Goal: Task Accomplishment & Management: Complete application form

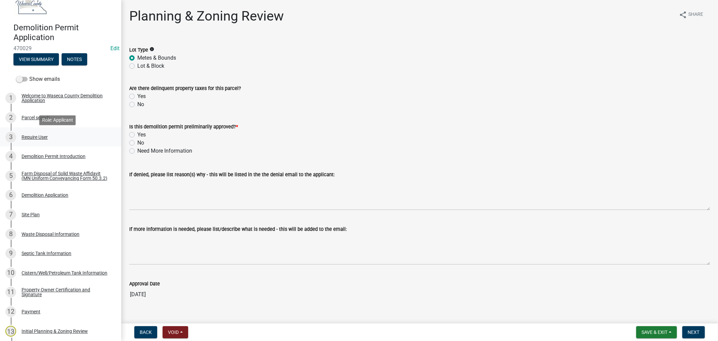
scroll to position [37, 0]
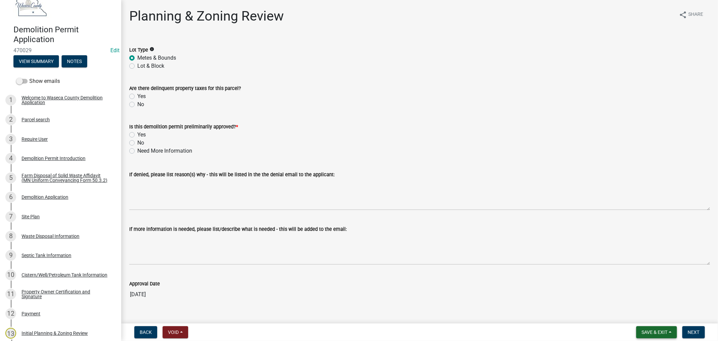
click at [659, 329] on span "Save & Exit" at bounding box center [655, 331] width 26 height 5
click at [640, 297] on button "Save" at bounding box center [650, 298] width 54 height 16
click at [28, 120] on div "Parcel search" at bounding box center [36, 119] width 28 height 5
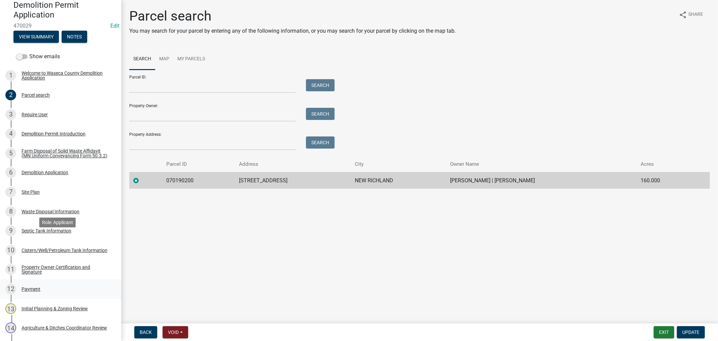
scroll to position [75, 0]
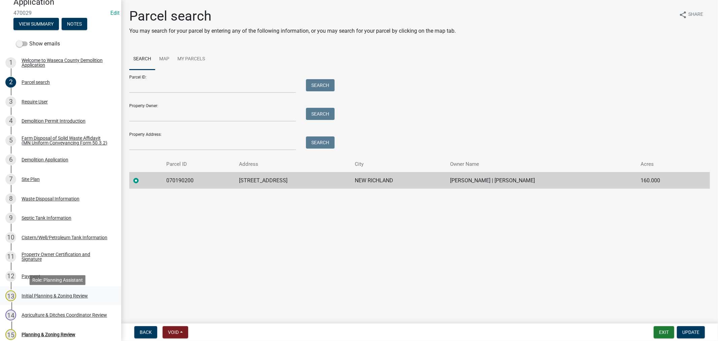
click at [60, 298] on div "Initial Planning & Zoning Review" at bounding box center [55, 295] width 66 height 5
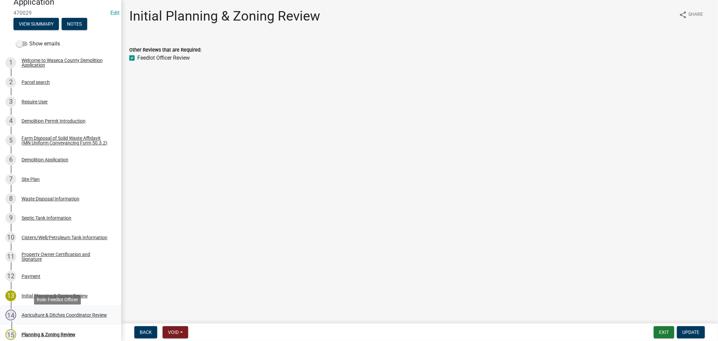
click at [31, 315] on div "Agriculture & Ditches Coordinator Review" at bounding box center [65, 315] width 86 height 5
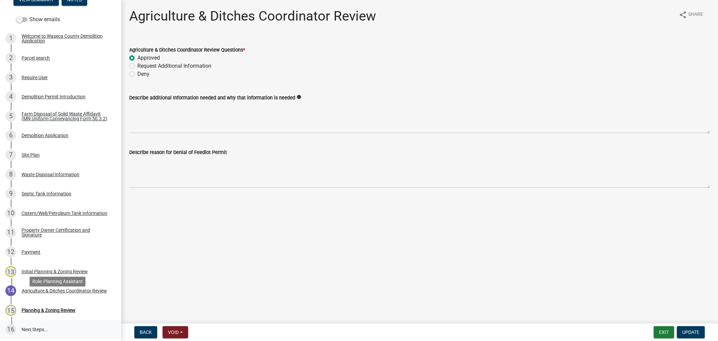
scroll to position [112, 0]
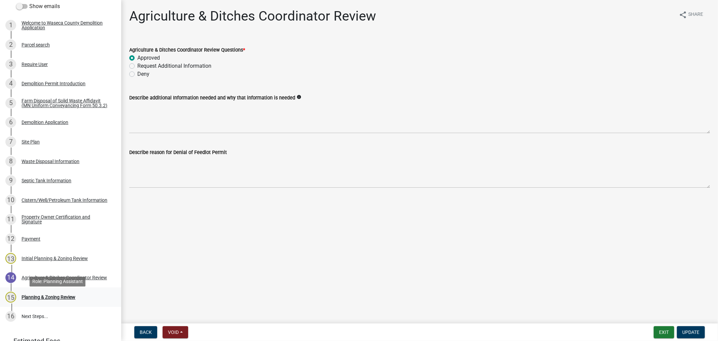
click at [38, 299] on div "Planning & Zoning Review" at bounding box center [49, 297] width 54 height 5
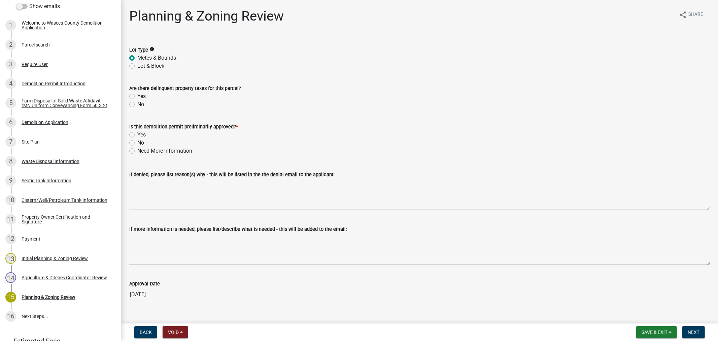
click at [137, 102] on label "No" at bounding box center [140, 104] width 7 height 8
click at [137, 102] on input "No" at bounding box center [139, 102] width 4 height 4
radio input "true"
click at [137, 134] on label "Yes" at bounding box center [141, 135] width 8 height 8
click at [137, 134] on input "Yes" at bounding box center [139, 133] width 4 height 4
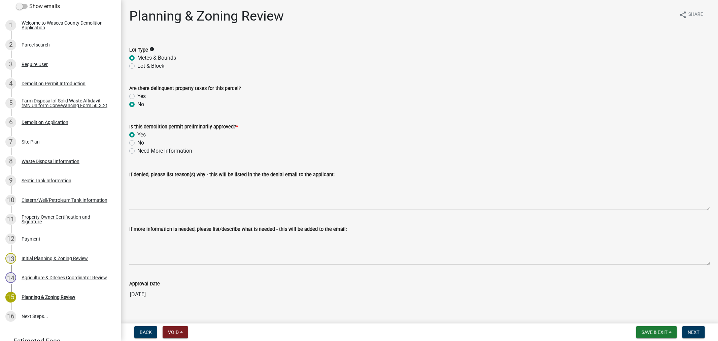
radio input "true"
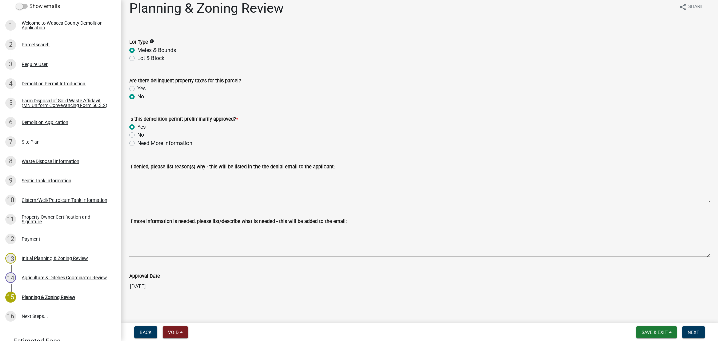
scroll to position [12, 0]
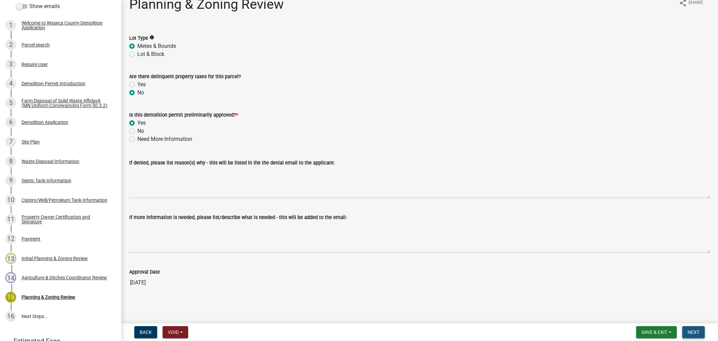
click at [695, 330] on span "Next" at bounding box center [694, 331] width 12 height 5
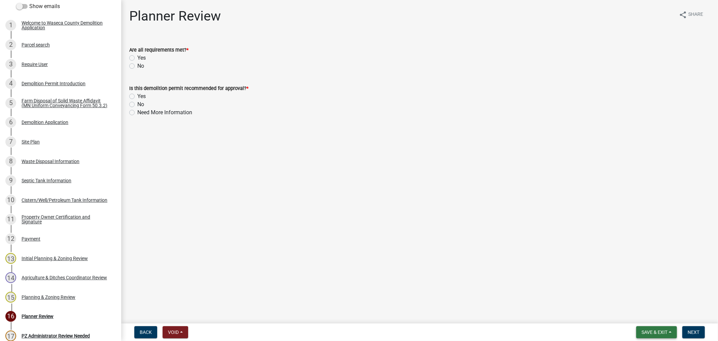
click at [644, 330] on span "Save & Exit" at bounding box center [655, 331] width 26 height 5
click at [645, 316] on button "Save & Exit" at bounding box center [650, 314] width 54 height 16
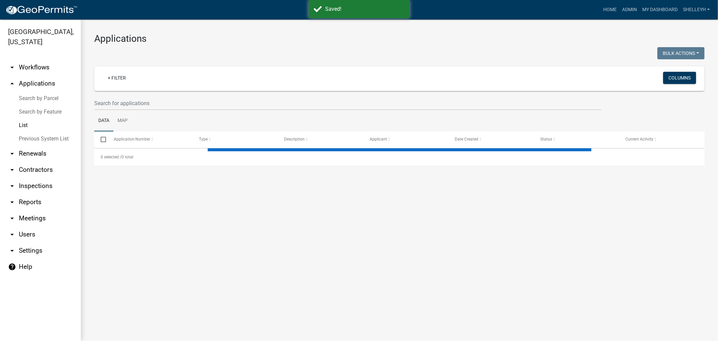
select select "1: 25"
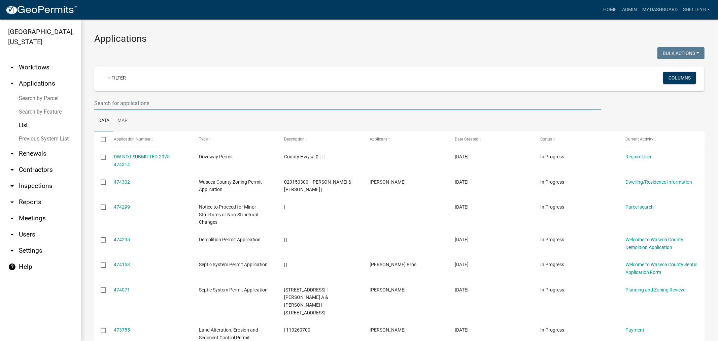
click at [113, 101] on input "text" at bounding box center [347, 103] width 507 height 14
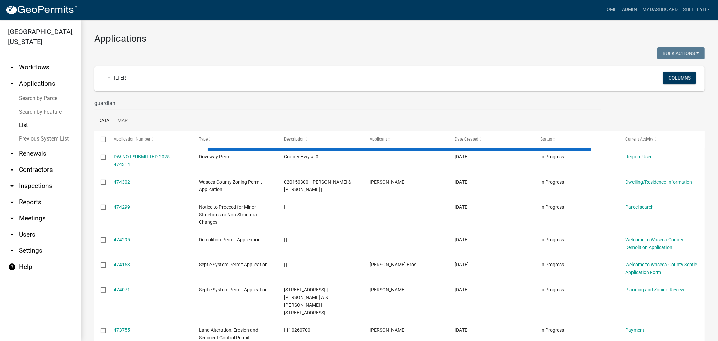
type input "guardian"
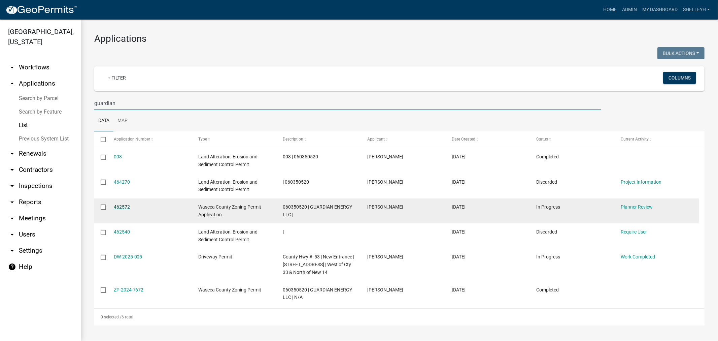
click at [123, 205] on link "462572" at bounding box center [122, 206] width 16 height 5
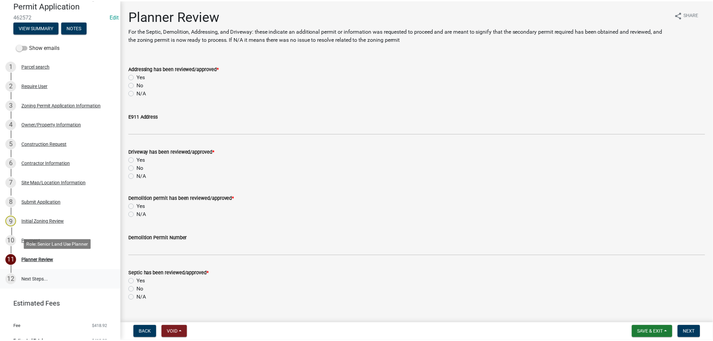
scroll to position [75, 0]
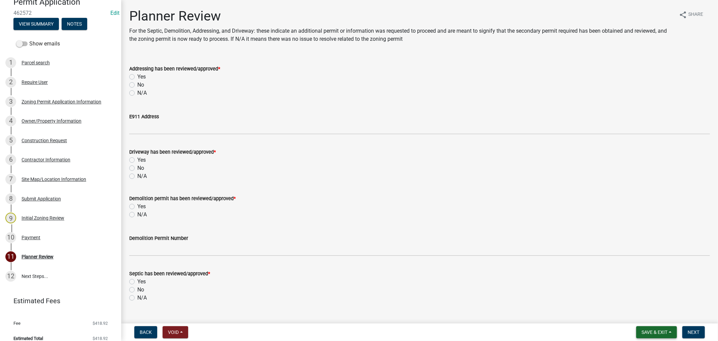
click at [660, 331] on span "Save & Exit" at bounding box center [655, 331] width 26 height 5
click at [647, 315] on button "Save & Exit" at bounding box center [650, 314] width 54 height 16
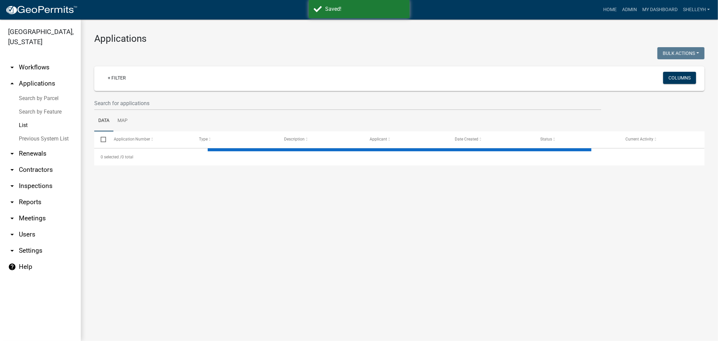
select select "1: 25"
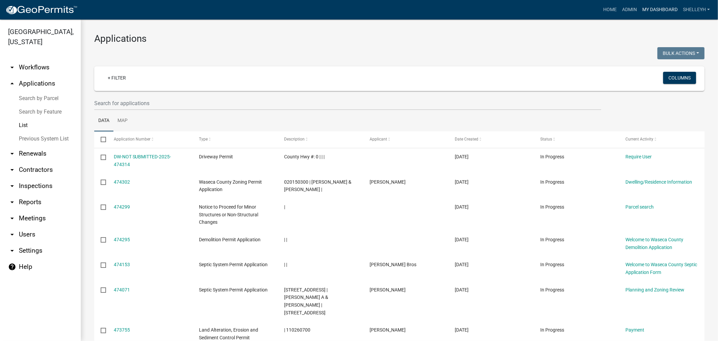
click at [668, 8] on link "My Dashboard" at bounding box center [660, 9] width 41 height 13
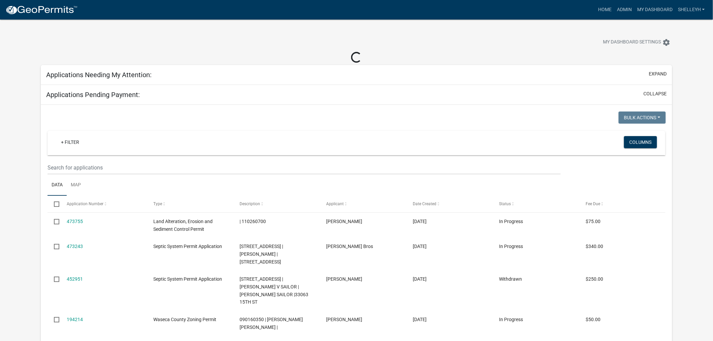
select select "2: 50"
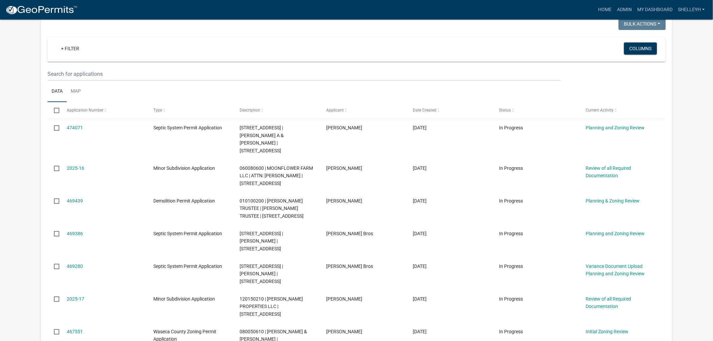
scroll to position [75, 0]
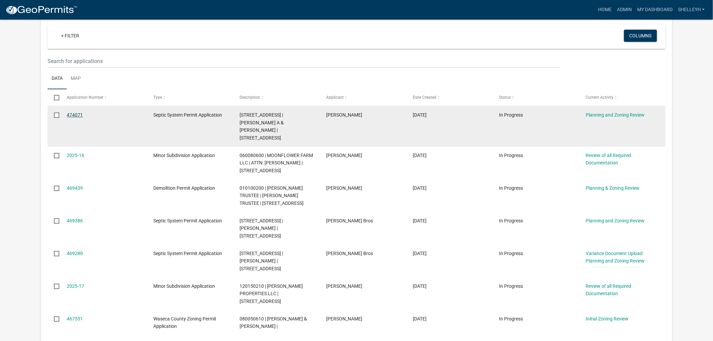
click at [72, 113] on link "474071" at bounding box center [75, 114] width 16 height 5
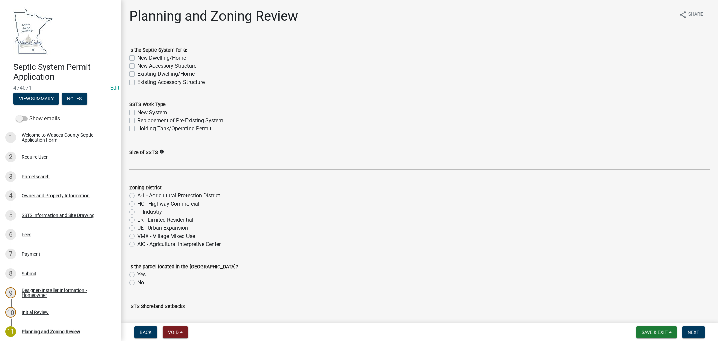
click at [137, 74] on label "Existing Dwelling/Home" at bounding box center [165, 74] width 57 height 8
click at [137, 74] on input "Existing Dwelling/Home" at bounding box center [139, 72] width 4 height 4
checkbox input "true"
checkbox input "false"
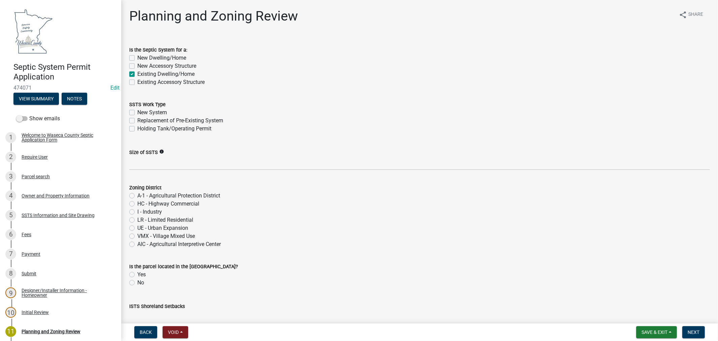
checkbox input "true"
checkbox input "false"
click at [137, 120] on label "Replacement of Pre-Existing System" at bounding box center [180, 121] width 86 height 8
click at [137, 120] on input "Replacement of Pre-Existing System" at bounding box center [139, 119] width 4 height 4
checkbox input "true"
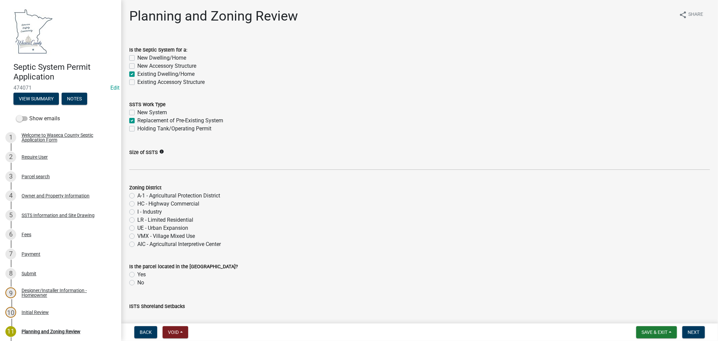
checkbox input "false"
checkbox input "true"
checkbox input "false"
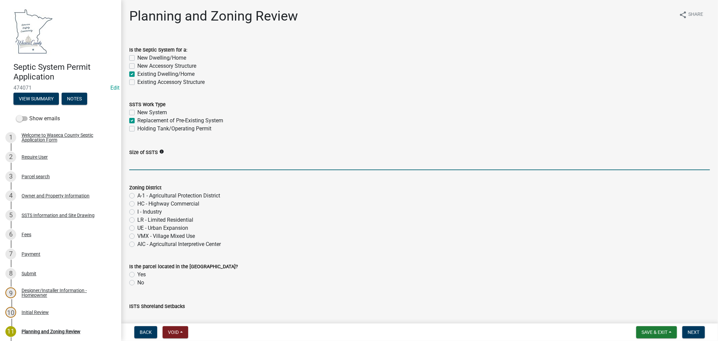
click at [142, 164] on input "Size of SSTS" at bounding box center [419, 163] width 581 height 14
paste input "600gpd/4bed"
type input "600gpd/4bed"
click at [137, 195] on label "A-1 - Agricultural Protection District" at bounding box center [178, 196] width 83 height 8
click at [137, 195] on input "A-1 - Agricultural Protection District" at bounding box center [139, 194] width 4 height 4
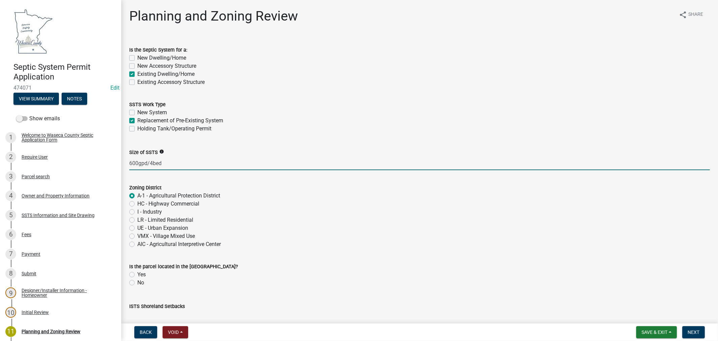
radio input "true"
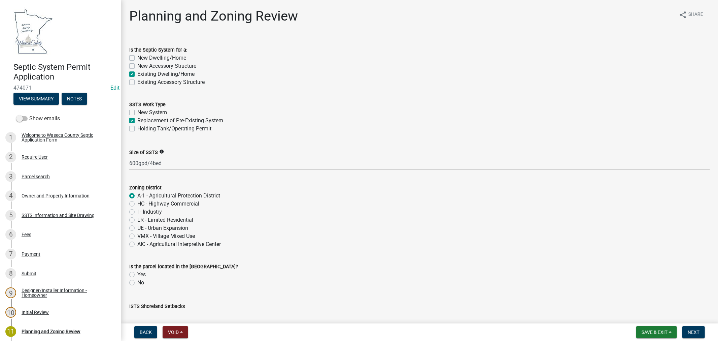
click at [137, 282] on label "No" at bounding box center [140, 283] width 7 height 8
click at [137, 282] on input "No" at bounding box center [139, 281] width 4 height 4
radio input "true"
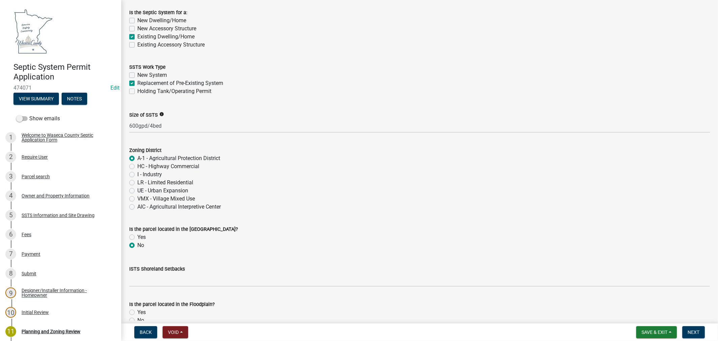
scroll to position [75, 0]
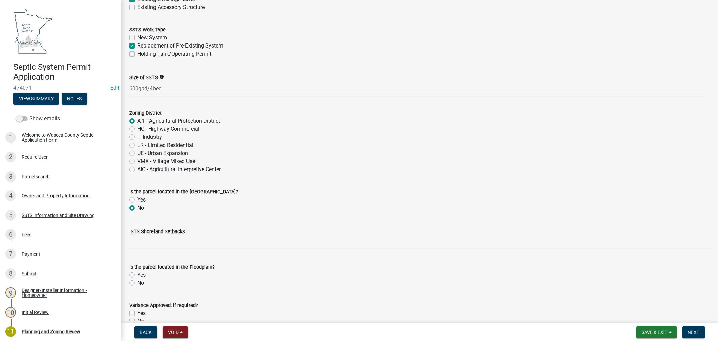
click at [137, 281] on label "No" at bounding box center [140, 283] width 7 height 8
click at [137, 281] on input "No" at bounding box center [139, 281] width 4 height 4
radio input "true"
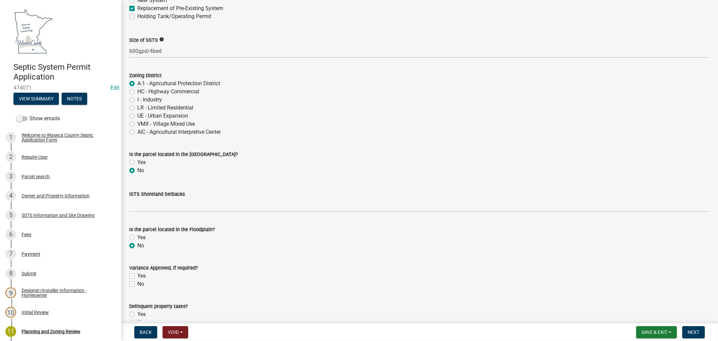
scroll to position [150, 0]
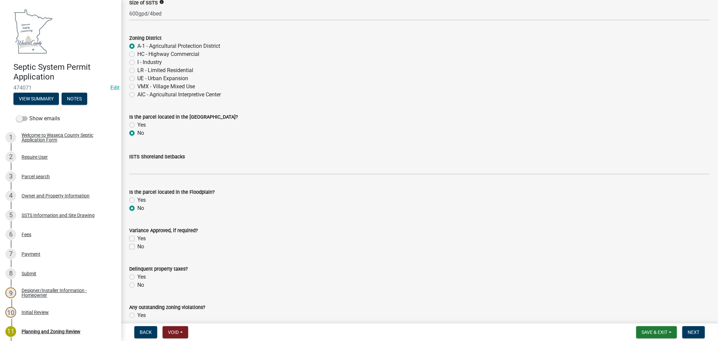
click at [137, 287] on label "No" at bounding box center [140, 285] width 7 height 8
click at [137, 285] on input "No" at bounding box center [139, 283] width 4 height 4
radio input "true"
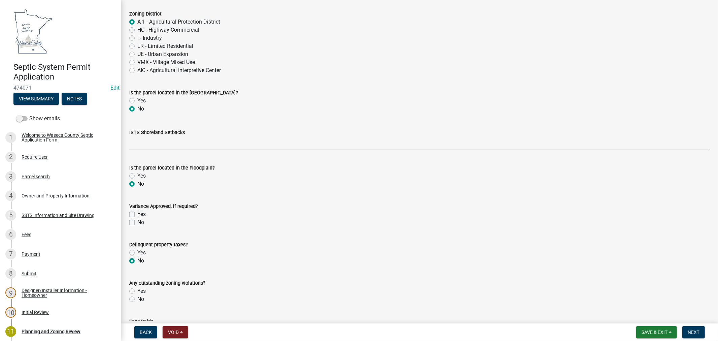
scroll to position [187, 0]
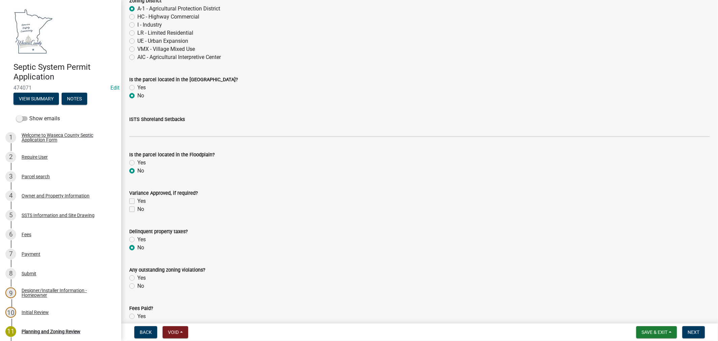
click at [137, 287] on label "No" at bounding box center [140, 286] width 7 height 8
click at [137, 286] on input "No" at bounding box center [139, 284] width 4 height 4
radio input "true"
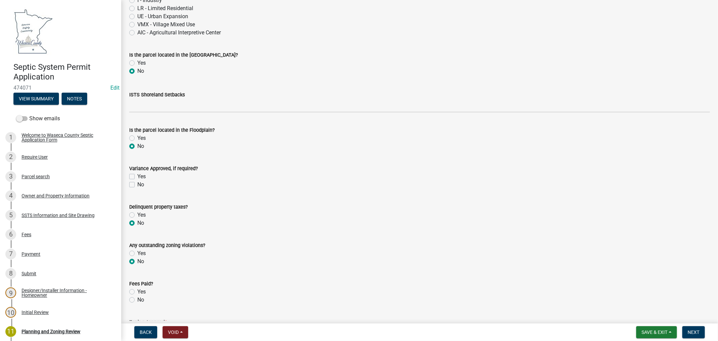
scroll to position [224, 0]
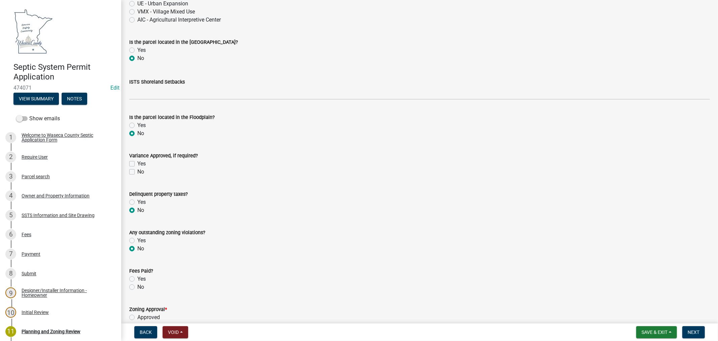
click at [137, 278] on label "Yes" at bounding box center [141, 279] width 8 height 8
click at [137, 278] on input "Yes" at bounding box center [139, 277] width 4 height 4
radio input "true"
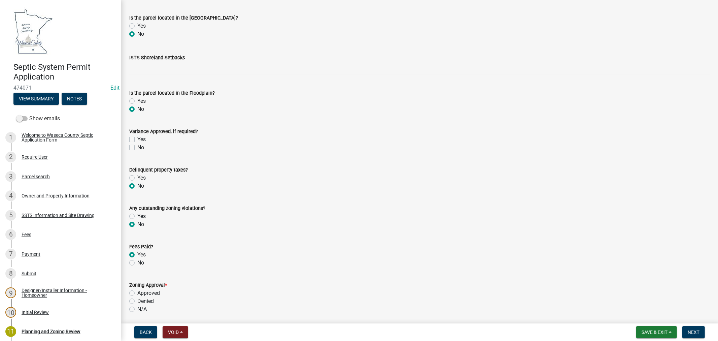
scroll to position [262, 0]
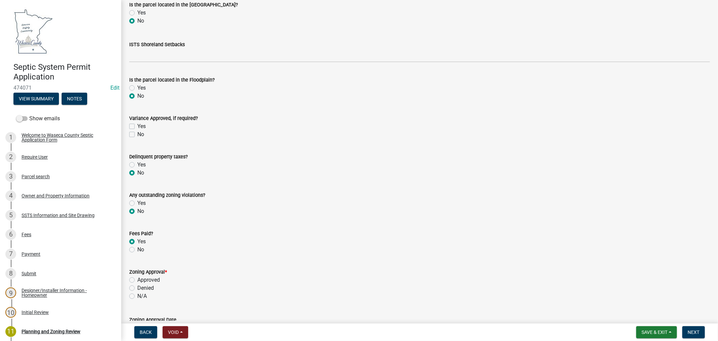
drag, startPoint x: 133, startPoint y: 281, endPoint x: 164, endPoint y: 281, distance: 31.3
click at [137, 281] on label "Approved" at bounding box center [148, 280] width 23 height 8
click at [137, 280] on input "Approved" at bounding box center [139, 278] width 4 height 4
radio input "true"
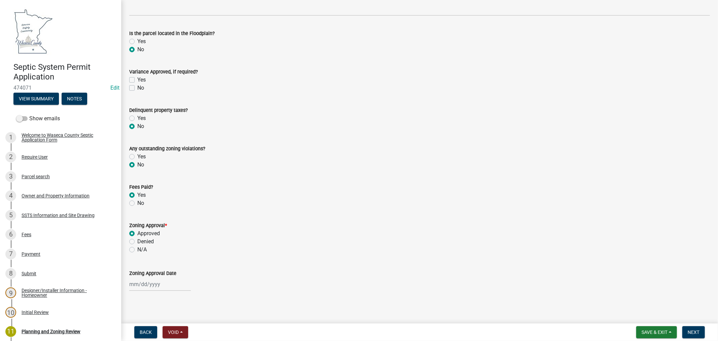
scroll to position [311, 0]
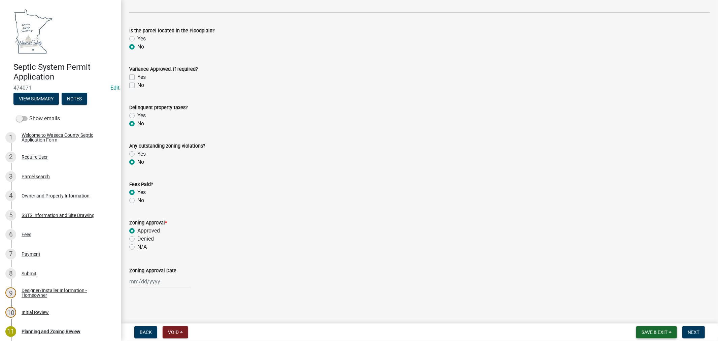
click at [647, 331] on span "Save & Exit" at bounding box center [655, 331] width 26 height 5
click at [633, 298] on button "Save" at bounding box center [650, 298] width 54 height 16
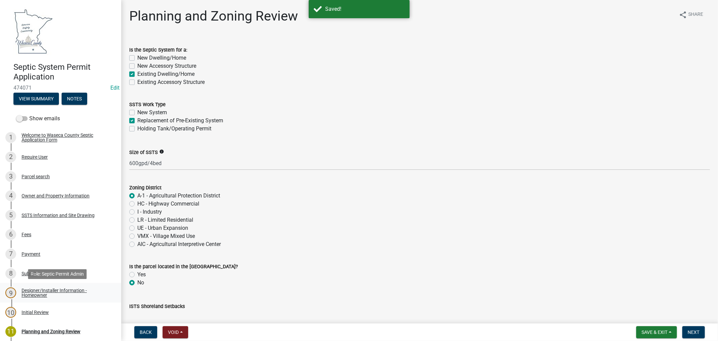
click at [38, 291] on div "Designer/Installer Information - Homeowner" at bounding box center [66, 292] width 89 height 9
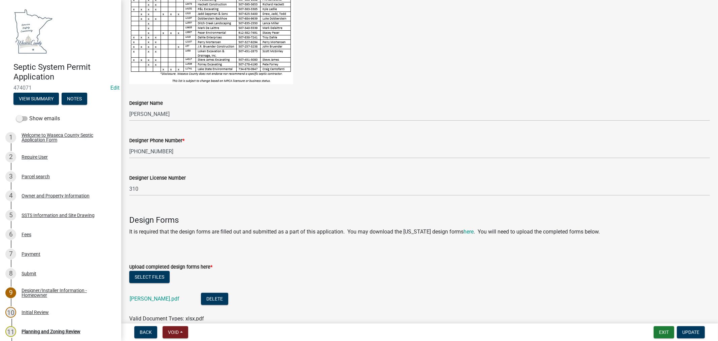
scroll to position [187, 0]
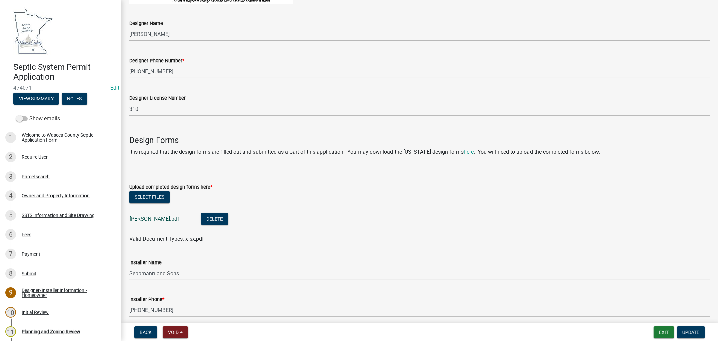
click at [147, 219] on link "[PERSON_NAME].pdf" at bounding box center [155, 219] width 50 height 6
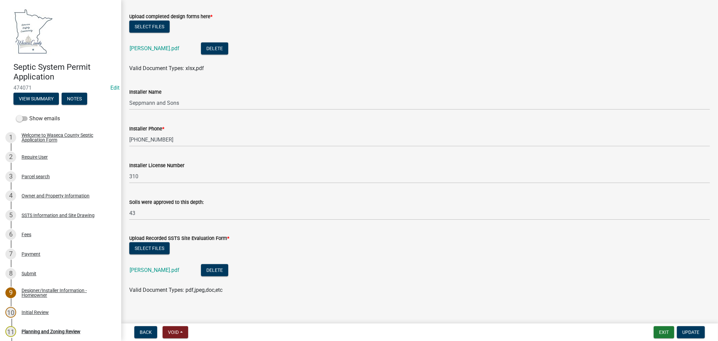
scroll to position [362, 0]
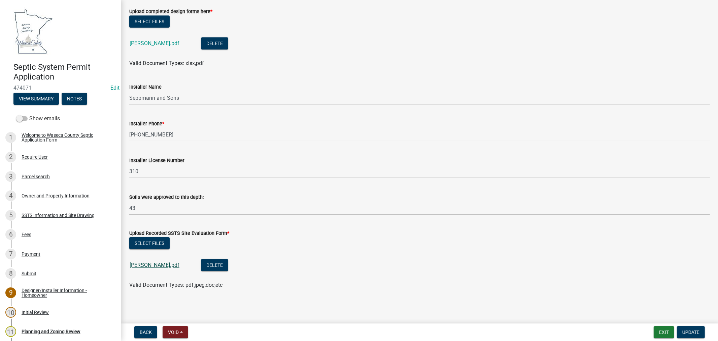
click at [140, 264] on link "[PERSON_NAME].pdf" at bounding box center [155, 265] width 50 height 6
click at [46, 330] on div "Planning and Zoning Review" at bounding box center [51, 331] width 59 height 5
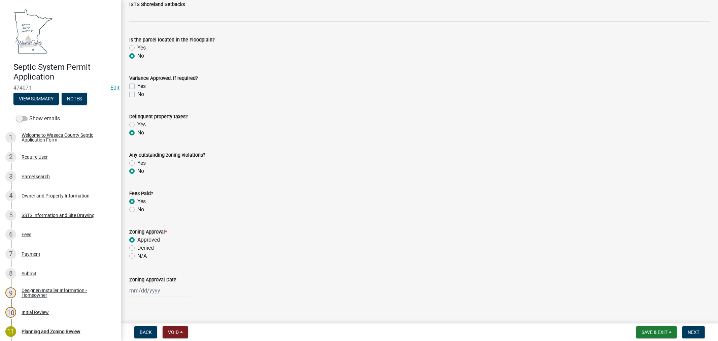
scroll to position [311, 0]
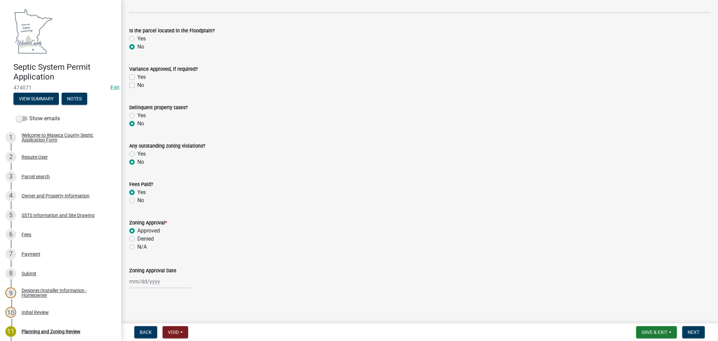
click at [137, 281] on div at bounding box center [160, 281] width 62 height 14
select select "9"
select select "2025"
click at [176, 211] on div "5" at bounding box center [179, 213] width 11 height 11
type input "[DATE]"
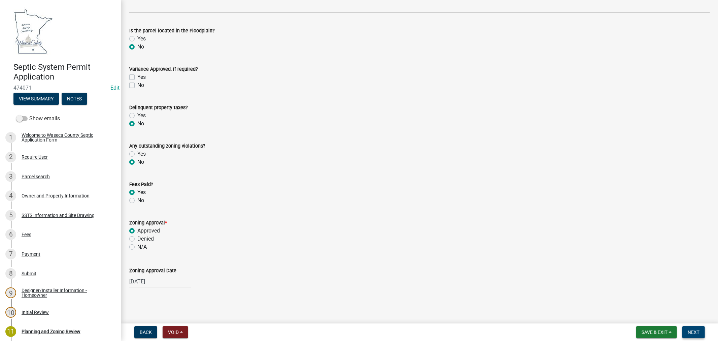
click at [691, 332] on span "Next" at bounding box center [694, 331] width 12 height 5
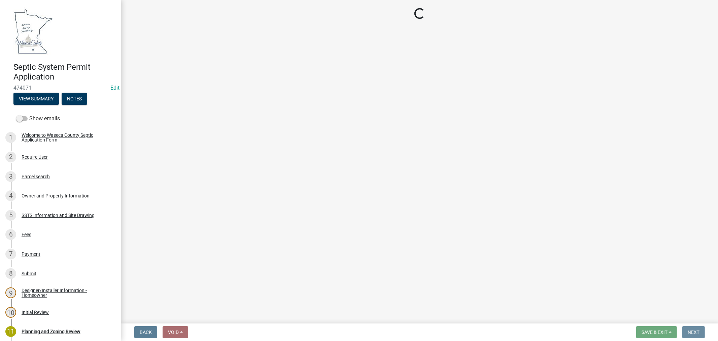
scroll to position [0, 0]
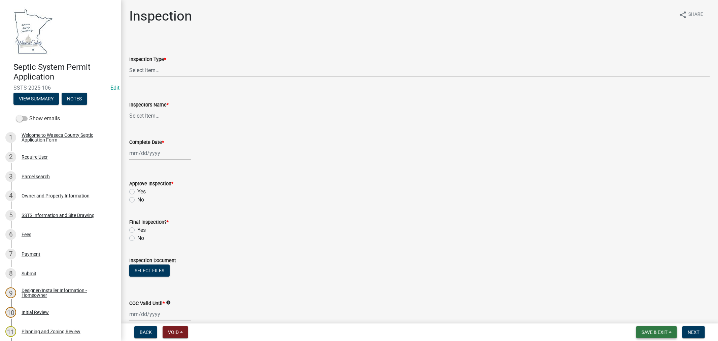
click at [645, 330] on span "Save & Exit" at bounding box center [655, 331] width 26 height 5
click at [641, 315] on button "Save & Exit" at bounding box center [650, 314] width 54 height 16
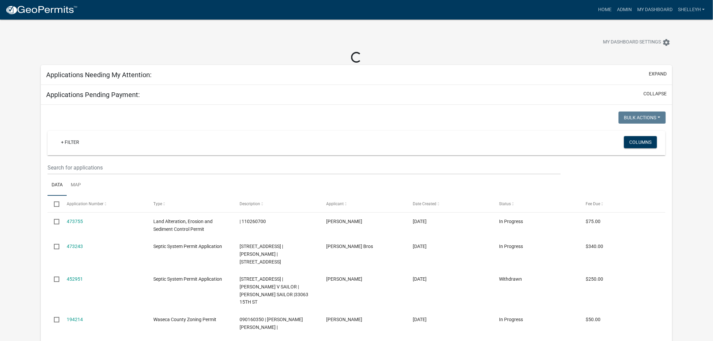
select select "2: 50"
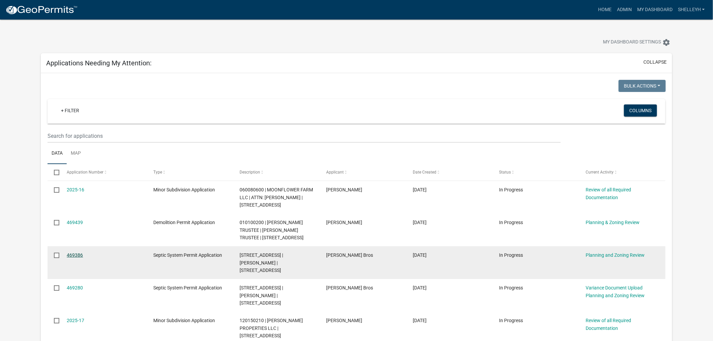
click at [75, 255] on link "469386" at bounding box center [75, 254] width 16 height 5
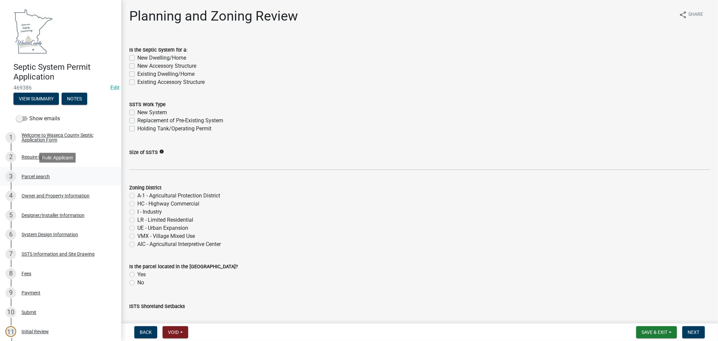
click at [35, 177] on div "Parcel search" at bounding box center [36, 176] width 28 height 5
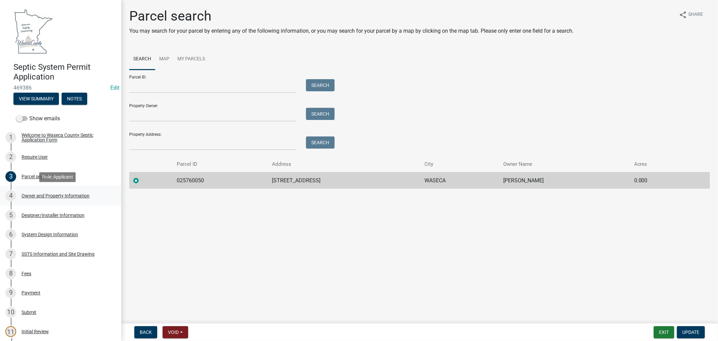
click at [36, 194] on div "Owner and Property Information" at bounding box center [56, 195] width 68 height 5
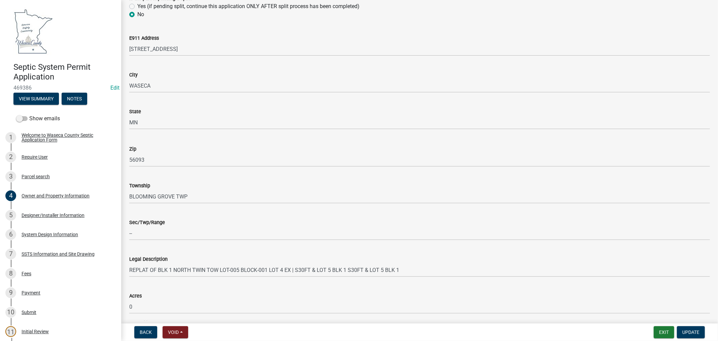
scroll to position [637, 0]
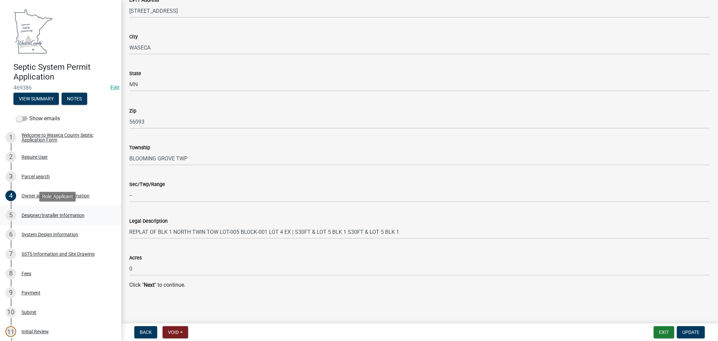
click at [40, 214] on div "Designer/Installer Information" at bounding box center [53, 215] width 63 height 5
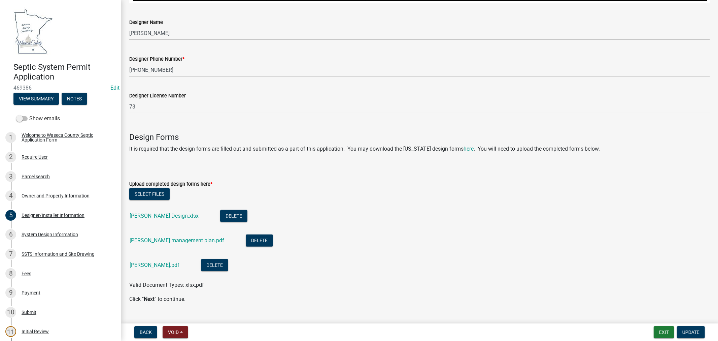
scroll to position [443, 0]
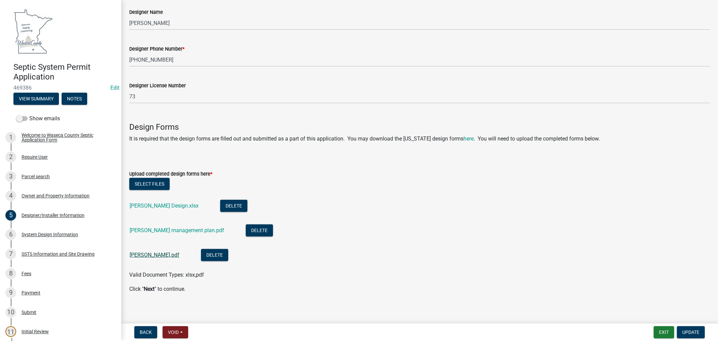
click at [135, 252] on link "[PERSON_NAME].pdf" at bounding box center [155, 255] width 50 height 6
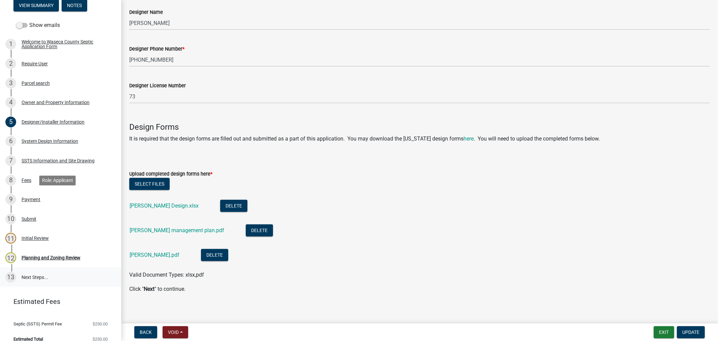
scroll to position [102, 0]
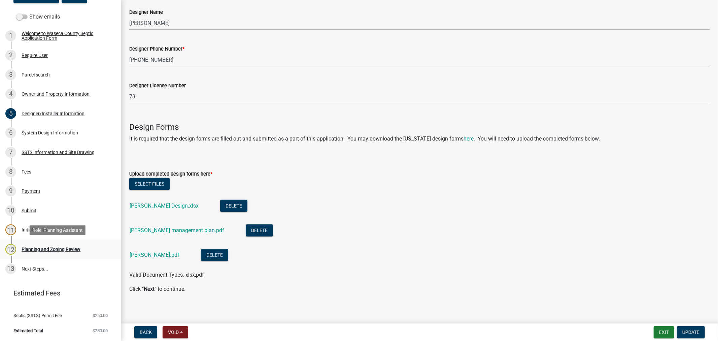
click at [32, 248] on div "Planning and Zoning Review" at bounding box center [51, 249] width 59 height 5
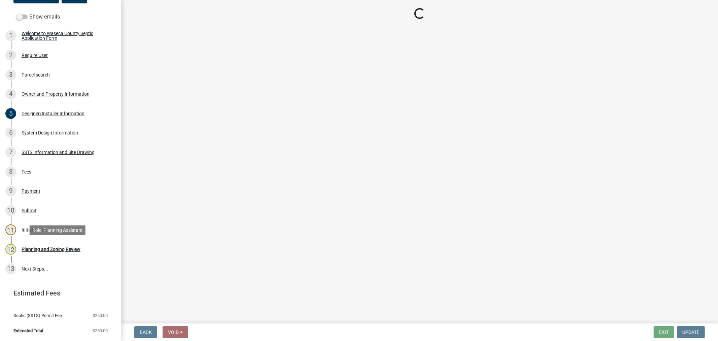
scroll to position [0, 0]
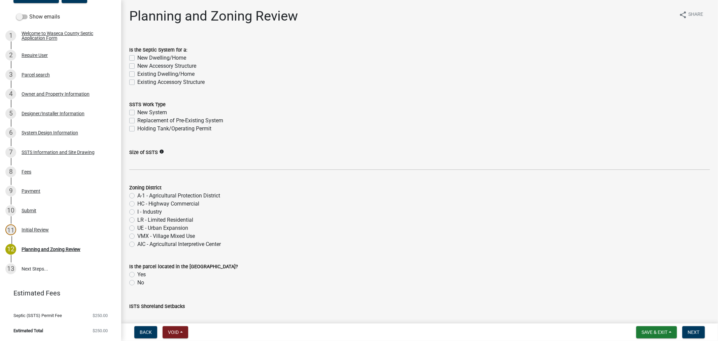
click at [137, 71] on label "Existing Dwelling/Home" at bounding box center [165, 74] width 57 height 8
click at [137, 71] on input "Existing Dwelling/Home" at bounding box center [139, 72] width 4 height 4
checkbox input "true"
checkbox input "false"
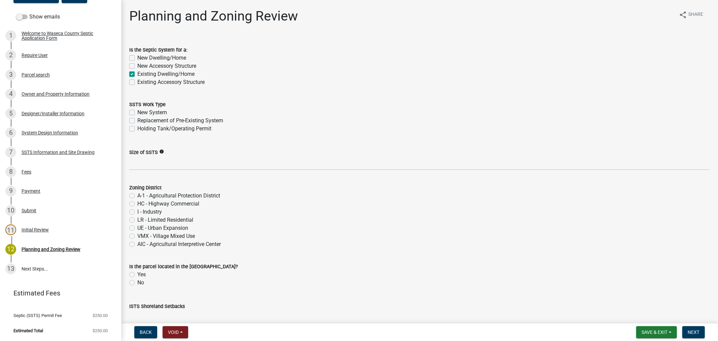
checkbox input "true"
checkbox input "false"
click at [137, 121] on label "Replacement of Pre-Existing System" at bounding box center [180, 121] width 86 height 8
click at [137, 121] on input "Replacement of Pre-Existing System" at bounding box center [139, 119] width 4 height 4
checkbox input "true"
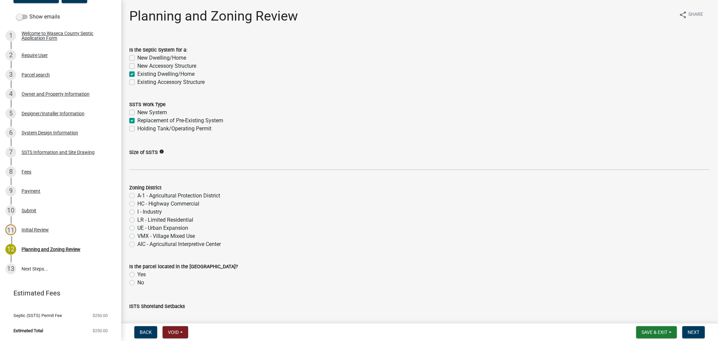
checkbox input "false"
checkbox input "true"
checkbox input "false"
click at [139, 154] on label "Size of SSTS" at bounding box center [143, 152] width 29 height 5
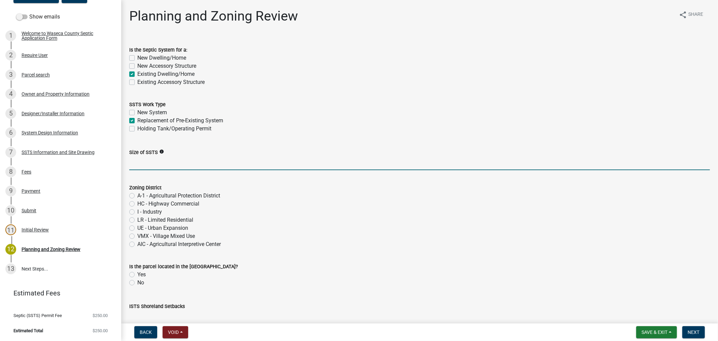
click at [139, 156] on input "Size of SSTS" at bounding box center [419, 163] width 581 height 14
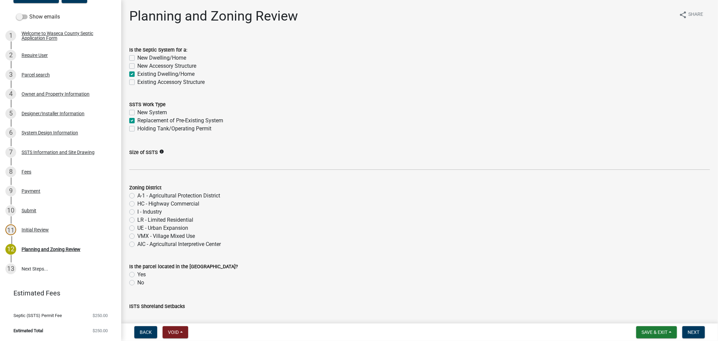
scroll to position [102, 0]
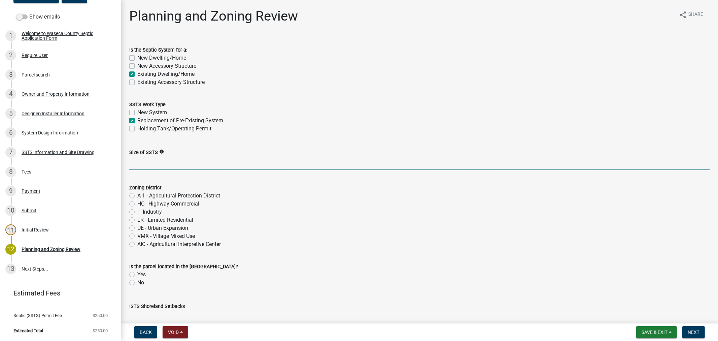
paste input "750gpd/5bed"
type input "750gpd/5bed"
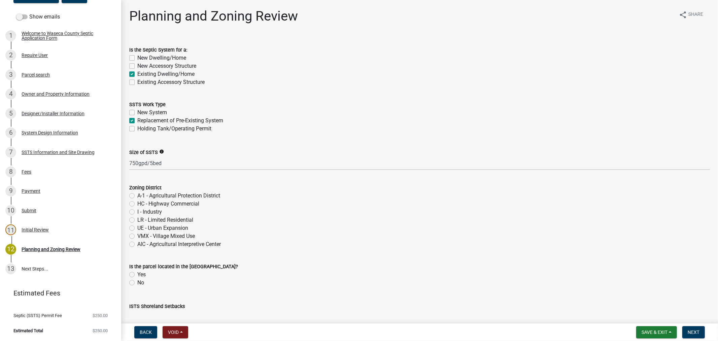
click at [137, 196] on label "A-1 - Agricultural Protection District" at bounding box center [178, 196] width 83 height 8
click at [137, 196] on input "A-1 - Agricultural Protection District" at bounding box center [139, 194] width 4 height 4
radio input "true"
click at [137, 282] on label "No" at bounding box center [140, 283] width 7 height 8
click at [137, 282] on input "No" at bounding box center [139, 281] width 4 height 4
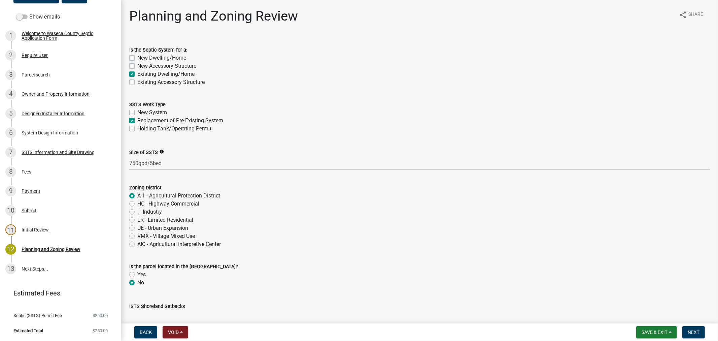
radio input "true"
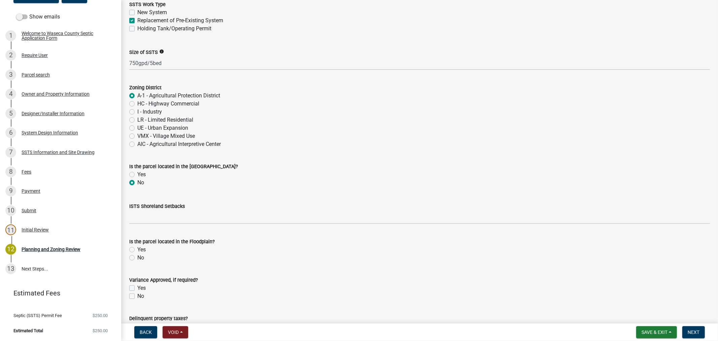
scroll to position [112, 0]
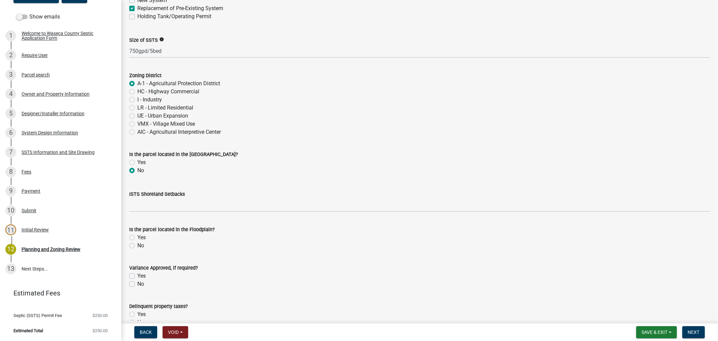
click at [137, 247] on label "No" at bounding box center [140, 245] width 7 height 8
click at [137, 246] on input "No" at bounding box center [139, 243] width 4 height 4
radio input "true"
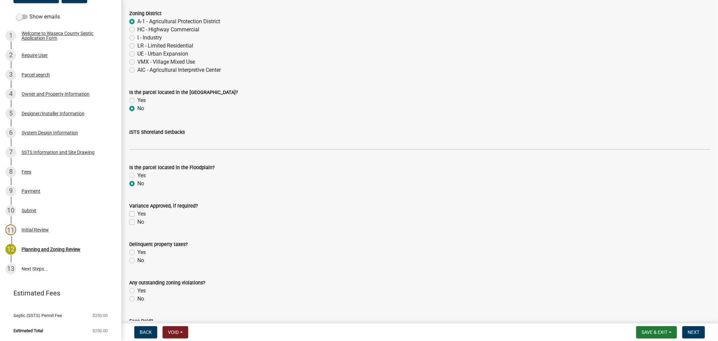
scroll to position [187, 0]
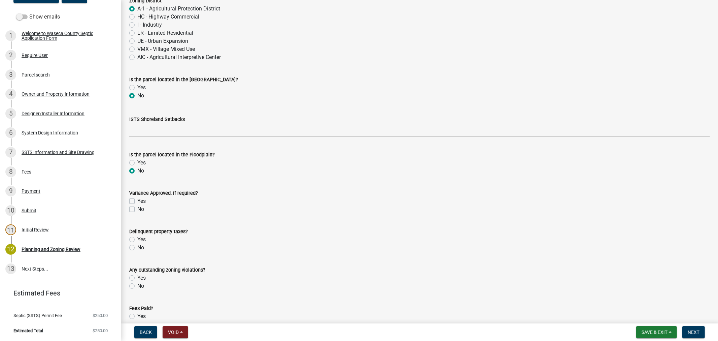
click at [137, 247] on label "No" at bounding box center [140, 247] width 7 height 8
click at [137, 247] on input "No" at bounding box center [139, 245] width 4 height 4
radio input "true"
click at [137, 286] on label "No" at bounding box center [140, 286] width 7 height 8
click at [137, 286] on input "No" at bounding box center [139, 284] width 4 height 4
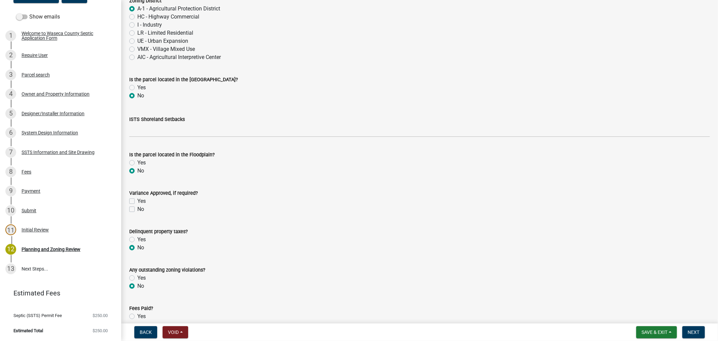
radio input "true"
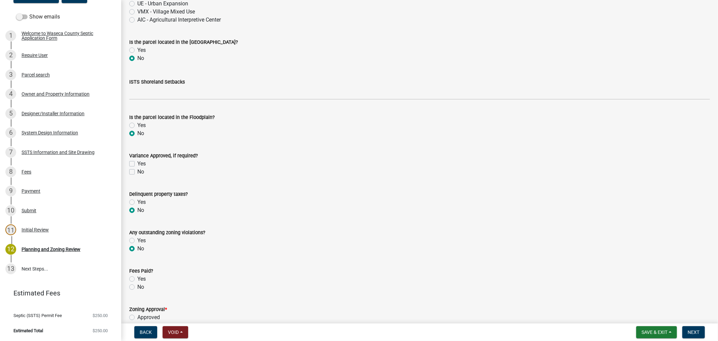
click at [137, 280] on label "Yes" at bounding box center [141, 279] width 8 height 8
click at [137, 279] on input "Yes" at bounding box center [139, 277] width 4 height 4
radio input "true"
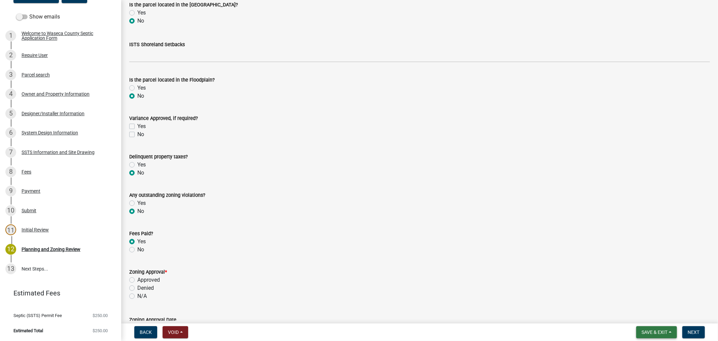
click at [642, 334] on span "Save & Exit" at bounding box center [655, 331] width 26 height 5
click at [634, 301] on button "Save" at bounding box center [650, 298] width 54 height 16
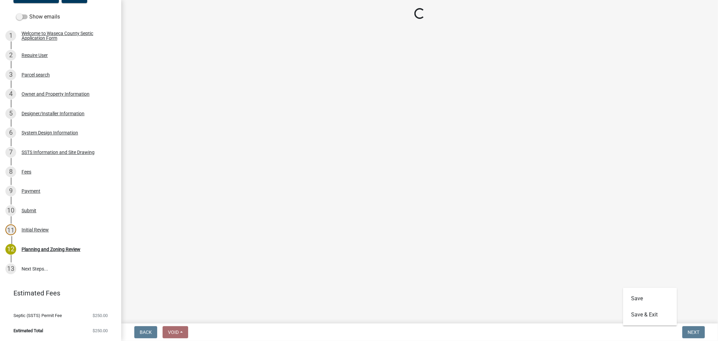
scroll to position [0, 0]
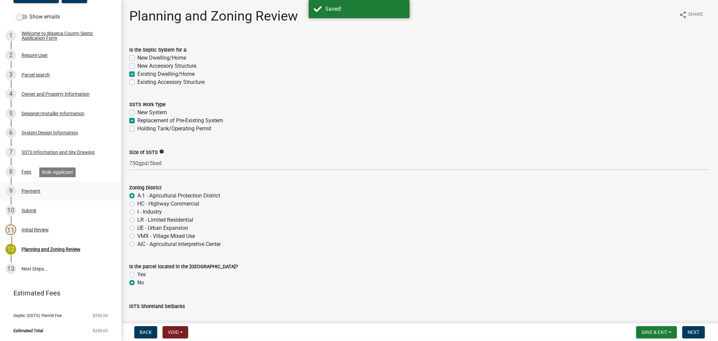
click at [25, 191] on div "Payment" at bounding box center [31, 191] width 19 height 5
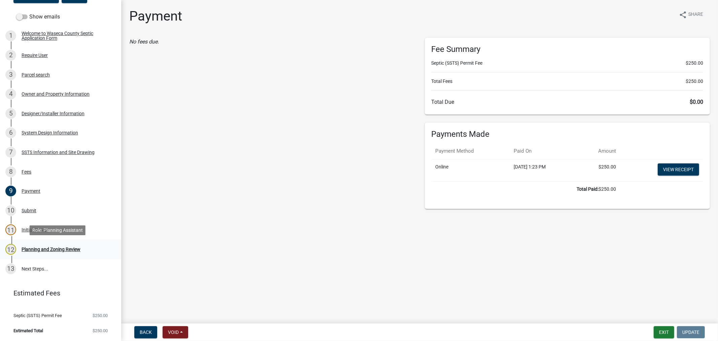
click at [48, 250] on div "Planning and Zoning Review" at bounding box center [51, 249] width 59 height 5
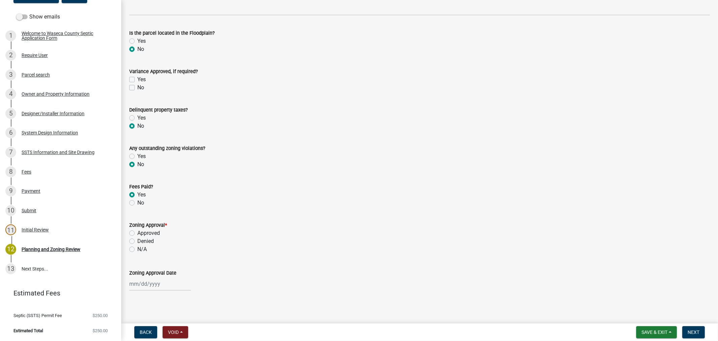
scroll to position [311, 0]
click at [648, 334] on span "Save & Exit" at bounding box center [655, 331] width 26 height 5
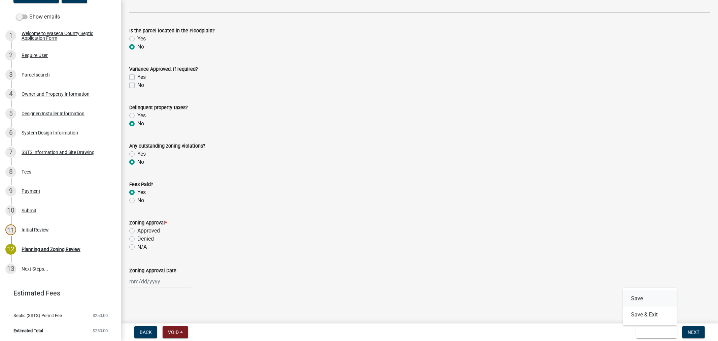
click at [642, 295] on button "Save" at bounding box center [650, 298] width 54 height 16
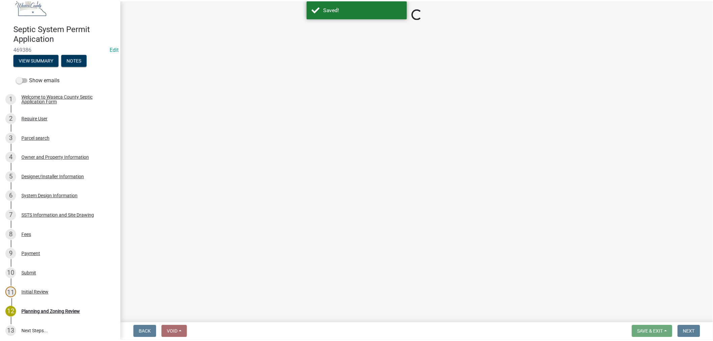
scroll to position [0, 0]
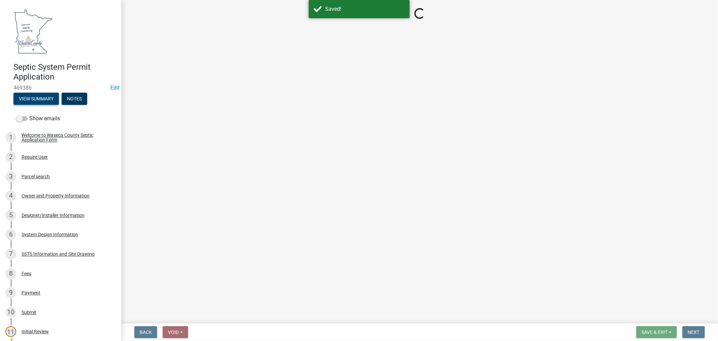
click at [43, 95] on button "View Summary" at bounding box center [35, 99] width 45 height 12
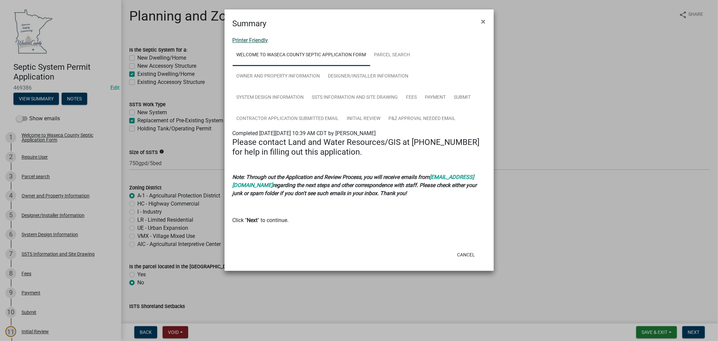
click at [251, 41] on link "Printer Friendly" at bounding box center [251, 40] width 36 height 6
drag, startPoint x: 484, startPoint y: 19, endPoint x: 492, endPoint y: 24, distance: 9.7
click at [484, 19] on span "×" at bounding box center [484, 21] width 4 height 9
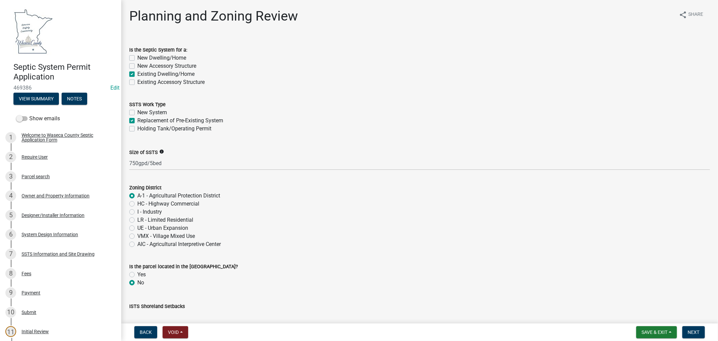
drag, startPoint x: 655, startPoint y: 324, endPoint x: 652, endPoint y: 322, distance: 4.2
click at [655, 324] on nav "Back Void Withdraw Lock Expire Void Save & Exit Save Save & Exit Next" at bounding box center [419, 332] width 597 height 18
click at [653, 331] on span "Save & Exit" at bounding box center [655, 331] width 26 height 5
drag, startPoint x: 645, startPoint y: 314, endPoint x: 652, endPoint y: 278, distance: 37.4
click at [645, 314] on button "Save & Exit" at bounding box center [650, 314] width 54 height 16
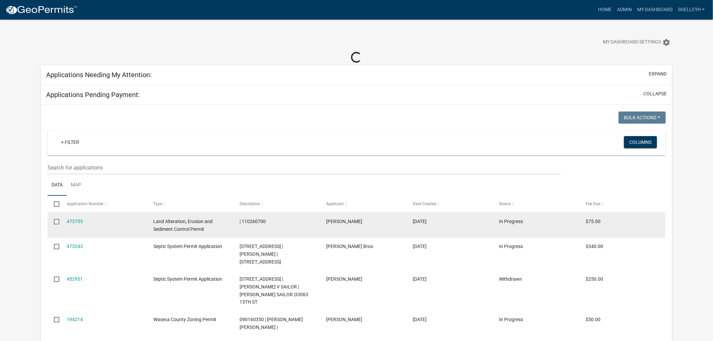
select select "2: 50"
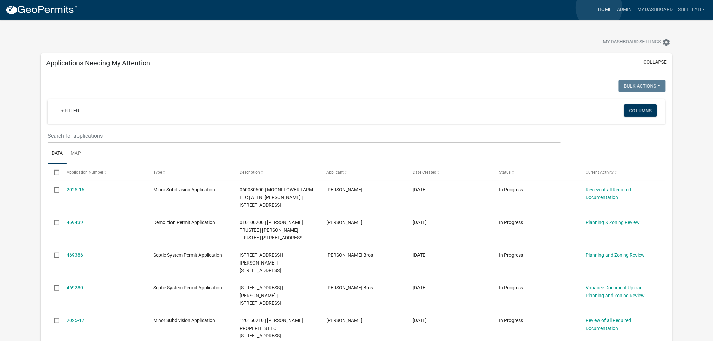
click at [599, 8] on link "Home" at bounding box center [604, 9] width 19 height 13
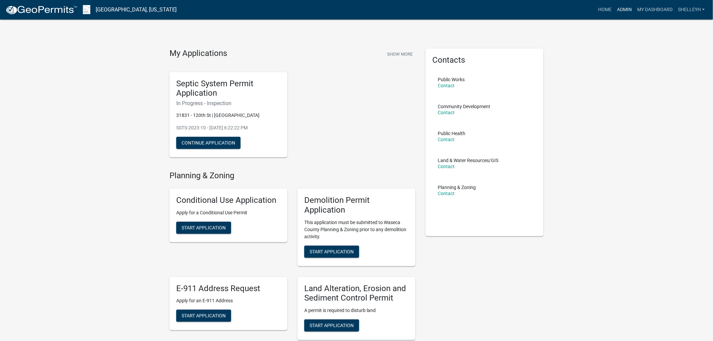
click at [625, 7] on link "Admin" at bounding box center [624, 9] width 20 height 13
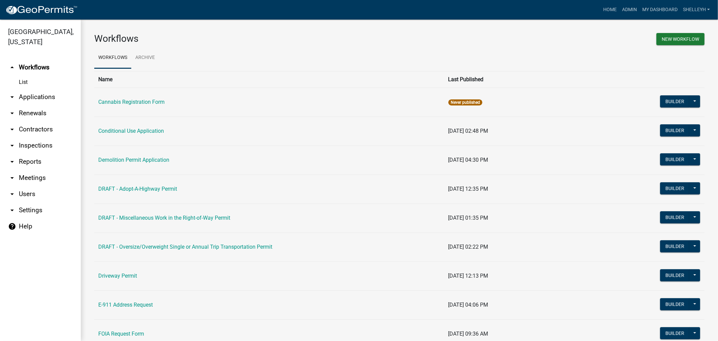
click at [28, 161] on link "arrow_drop_down Reports" at bounding box center [40, 162] width 81 height 16
select select "0: null"
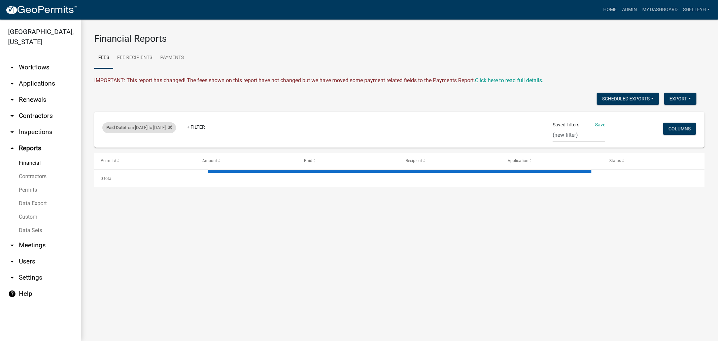
click at [161, 127] on div "Paid Date from [DATE] to [DATE]" at bounding box center [139, 127] width 74 height 11
select select "custom"
click at [183, 182] on input "[DATE]" at bounding box center [151, 181] width 67 height 14
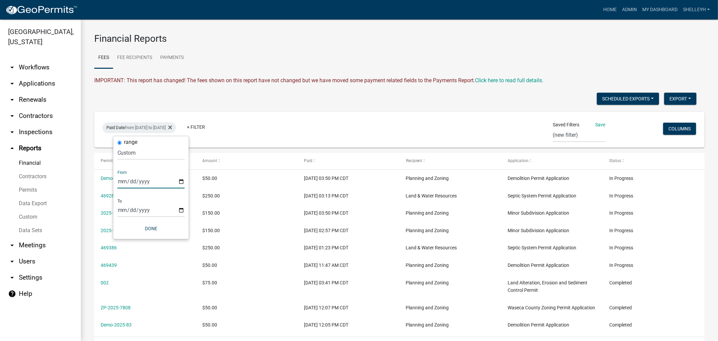
type input "[DATE]"
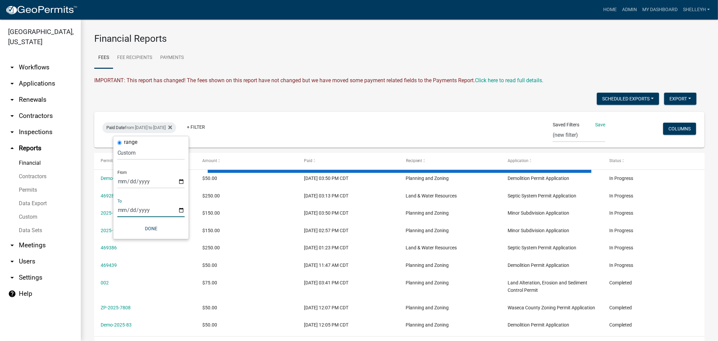
click at [182, 210] on input "[DATE]" at bounding box center [151, 210] width 67 height 14
type input "[DATE]"
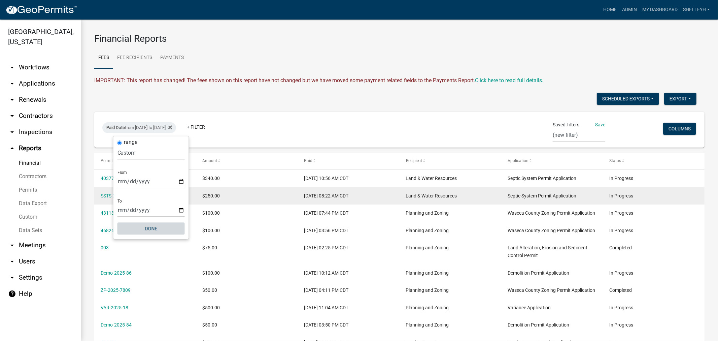
drag, startPoint x: 151, startPoint y: 228, endPoint x: 247, endPoint y: 197, distance: 101.1
click at [152, 228] on button "Done" at bounding box center [151, 228] width 67 height 12
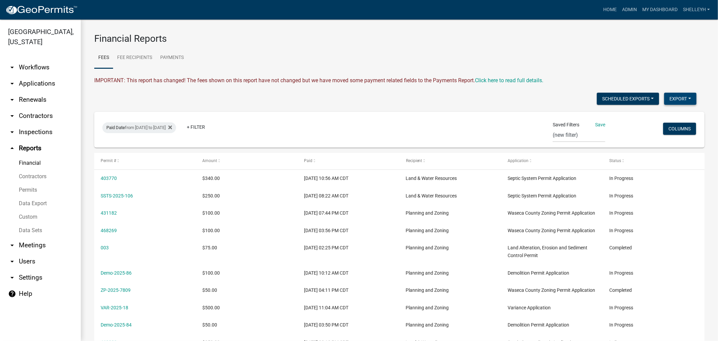
click at [671, 96] on button "Export" at bounding box center [680, 99] width 32 height 12
click at [653, 116] on button "Excel Format (.xlsx)" at bounding box center [665, 116] width 63 height 16
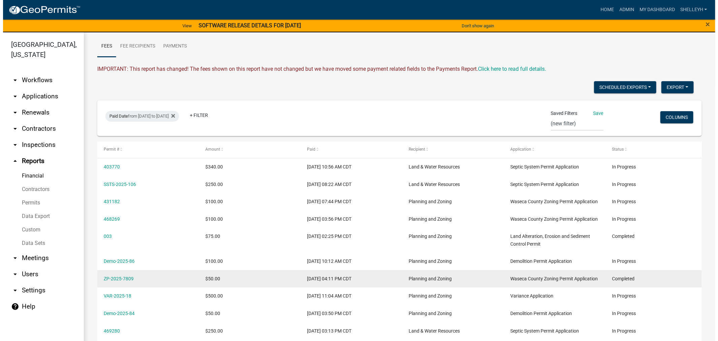
scroll to position [37, 0]
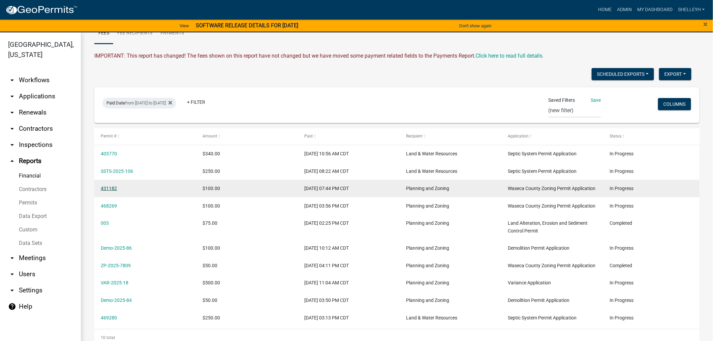
click at [106, 188] on link "431182" at bounding box center [109, 188] width 16 height 5
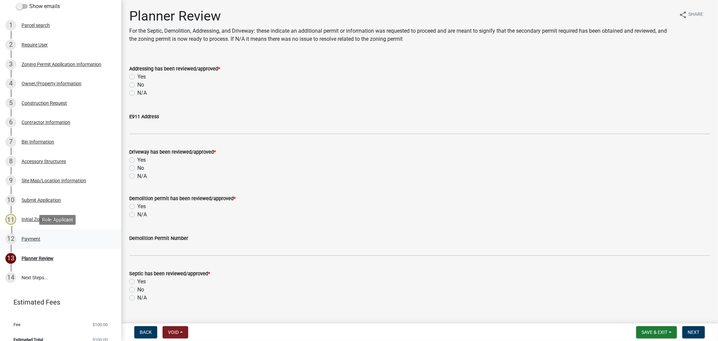
click at [26, 238] on div "Payment" at bounding box center [31, 238] width 19 height 5
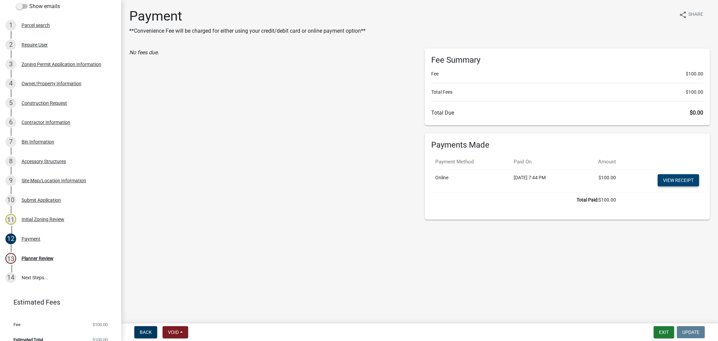
click at [664, 180] on link "View receipt" at bounding box center [678, 180] width 41 height 12
click at [668, 332] on button "Exit" at bounding box center [664, 332] width 21 height 12
select select "0: null"
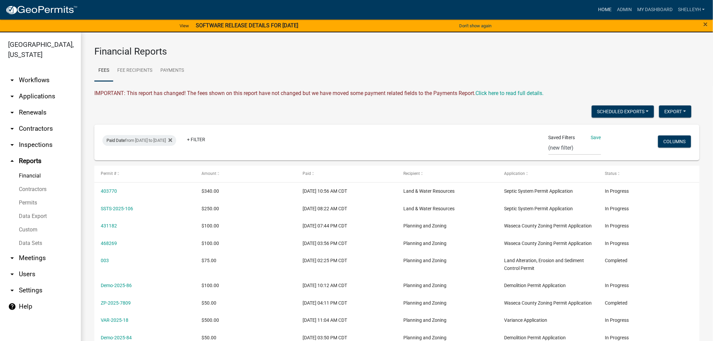
click at [604, 9] on link "Home" at bounding box center [604, 9] width 19 height 13
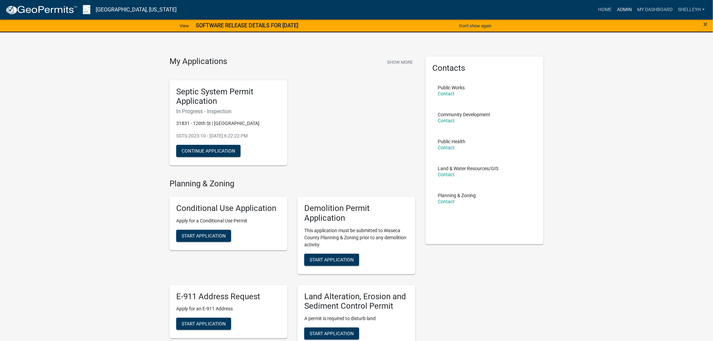
click at [621, 9] on link "Admin" at bounding box center [624, 9] width 20 height 13
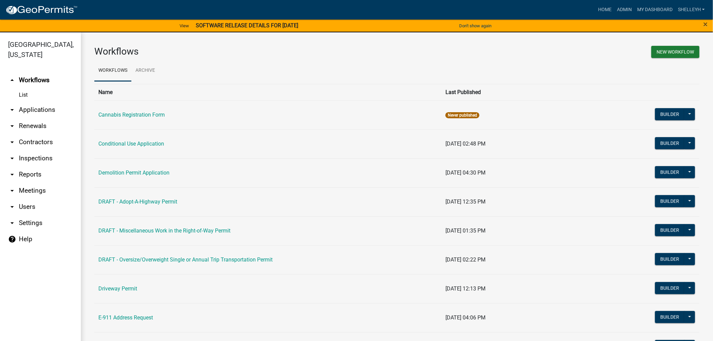
click at [38, 107] on link "arrow_drop_down Applications" at bounding box center [40, 110] width 81 height 16
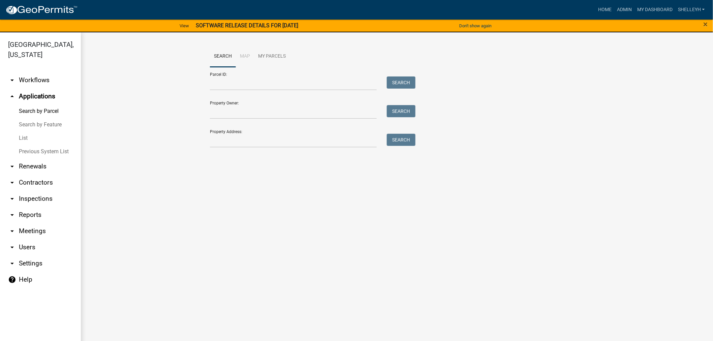
click at [19, 135] on link "List" at bounding box center [40, 137] width 81 height 13
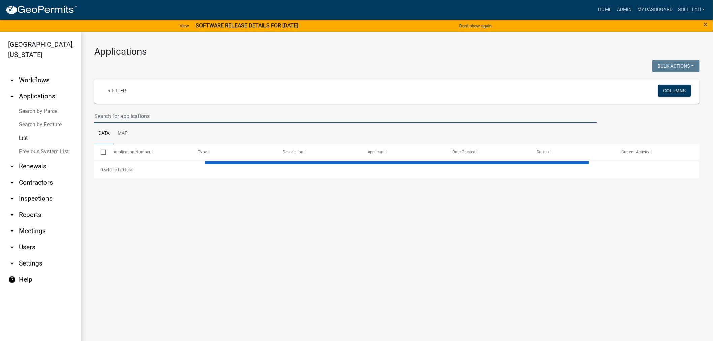
click at [130, 115] on input "text" at bounding box center [345, 116] width 502 height 14
type input "ber"
select select "1: 25"
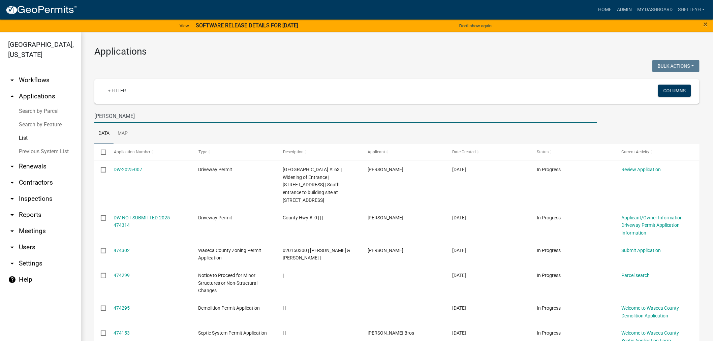
type input "[PERSON_NAME]"
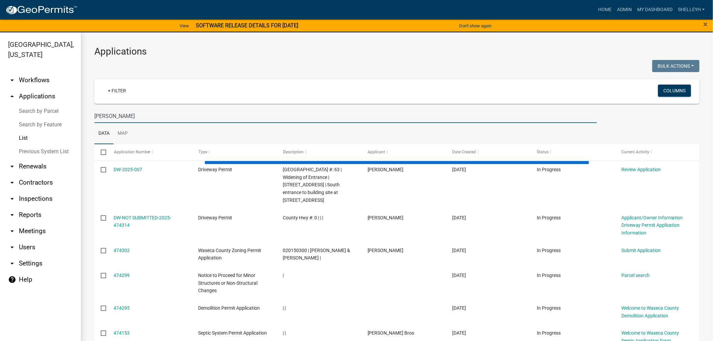
drag, startPoint x: 110, startPoint y: 115, endPoint x: 89, endPoint y: 116, distance: 21.2
click at [89, 116] on div "[PERSON_NAME]" at bounding box center [345, 116] width 513 height 14
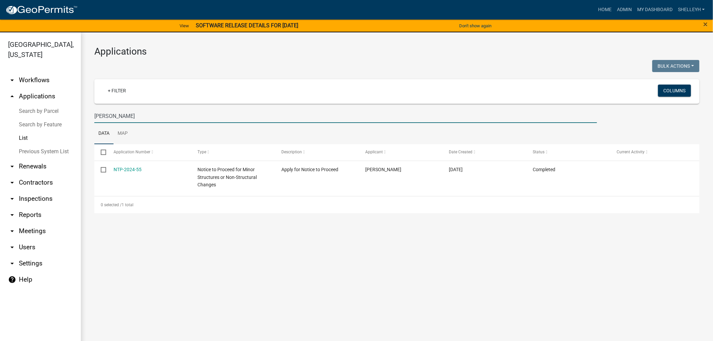
drag, startPoint x: 112, startPoint y: 115, endPoint x: 72, endPoint y: 115, distance: 40.4
click at [72, 115] on div "[GEOGRAPHIC_DATA], [US_STATE] arrow_drop_down Workflows List arrow_drop_up Appl…" at bounding box center [356, 190] width 713 height 317
type input "[PERSON_NAME]"
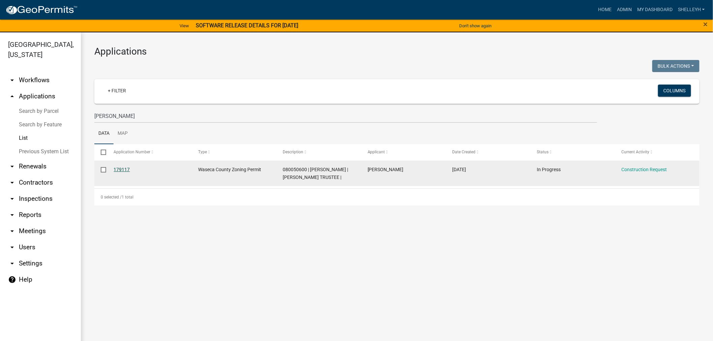
click at [123, 169] on link "179117" at bounding box center [122, 169] width 16 height 5
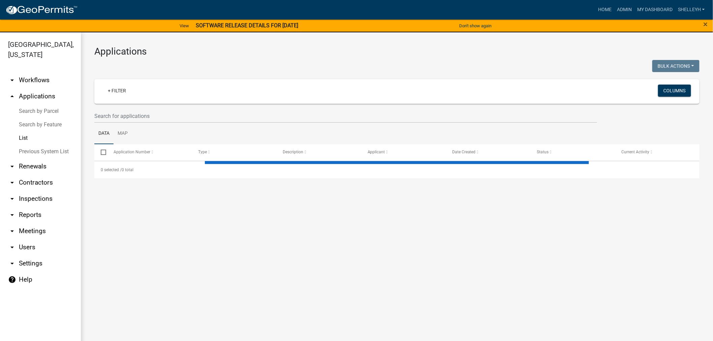
select select "1: 25"
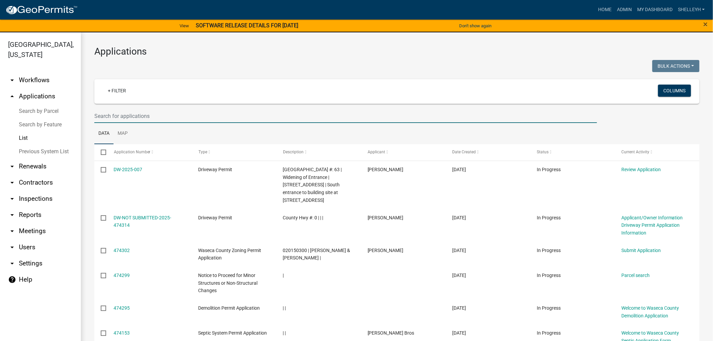
click at [120, 114] on input "text" at bounding box center [345, 116] width 502 height 14
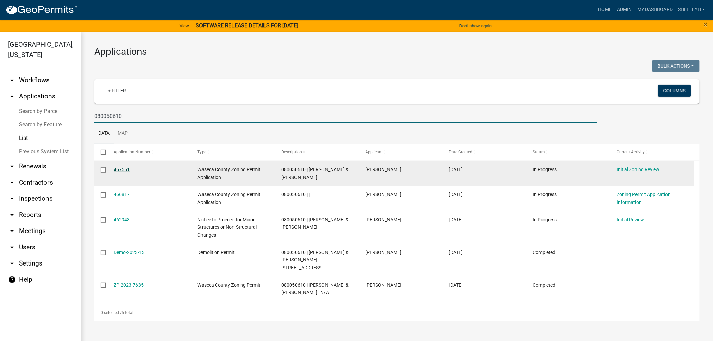
type input "080050610"
click at [120, 169] on link "467551" at bounding box center [122, 169] width 16 height 5
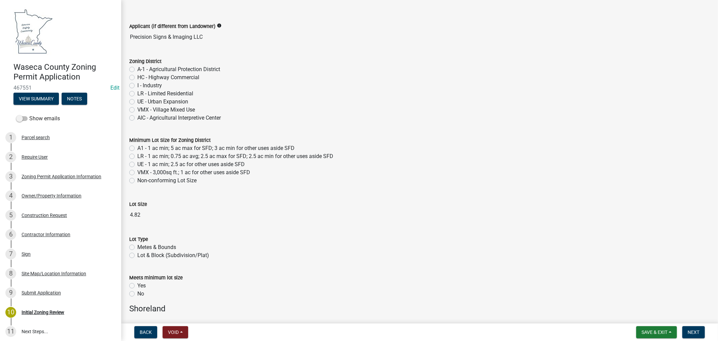
scroll to position [37, 0]
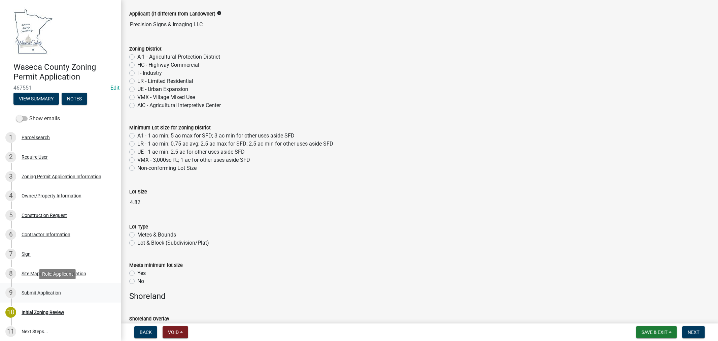
click at [40, 292] on div "Submit Application" at bounding box center [41, 292] width 39 height 5
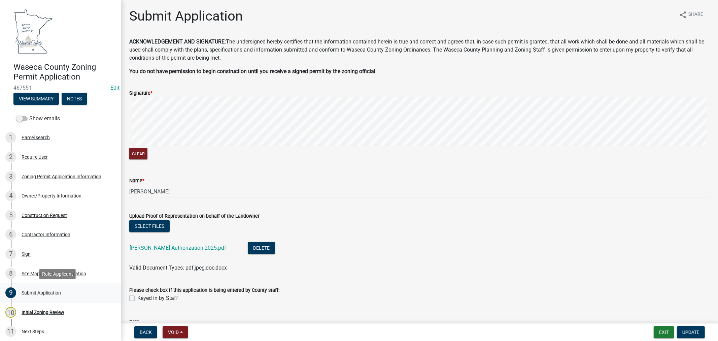
drag, startPoint x: 33, startPoint y: 293, endPoint x: 39, endPoint y: 293, distance: 6.4
click at [34, 293] on div "Submit Application" at bounding box center [41, 292] width 39 height 5
